Goal: Task Accomplishment & Management: Manage account settings

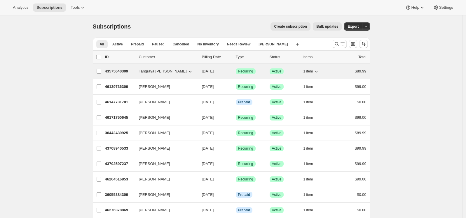
click at [123, 71] on p "43575640309" at bounding box center [119, 72] width 29 height 6
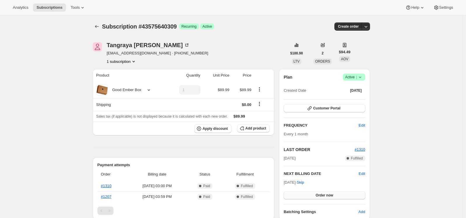
click at [330, 196] on span "Order now" at bounding box center [324, 195] width 17 height 5
click at [330, 196] on span "Click to confirm" at bounding box center [324, 195] width 27 height 5
